Goal: Find contact information: Find contact information

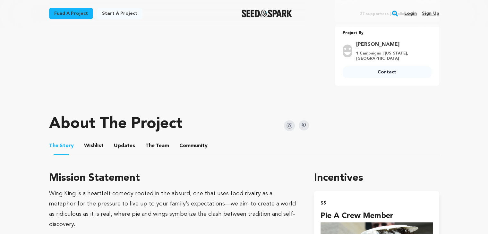
scroll to position [225, 0]
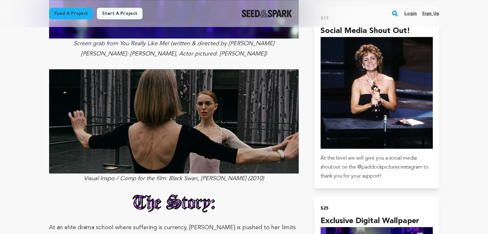
scroll to position [610, 0]
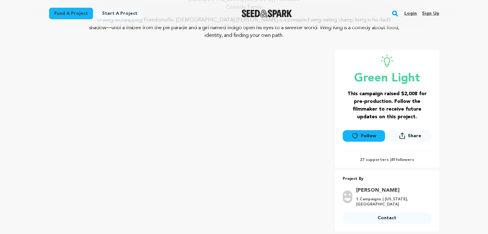
scroll to position [96, 0]
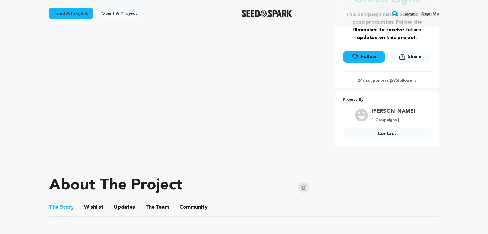
scroll to position [160, 0]
click at [387, 135] on link "Contact" at bounding box center [387, 134] width 89 height 12
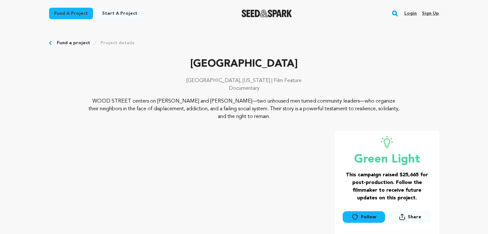
scroll to position [160, 0]
